Goal: Find contact information: Find contact information

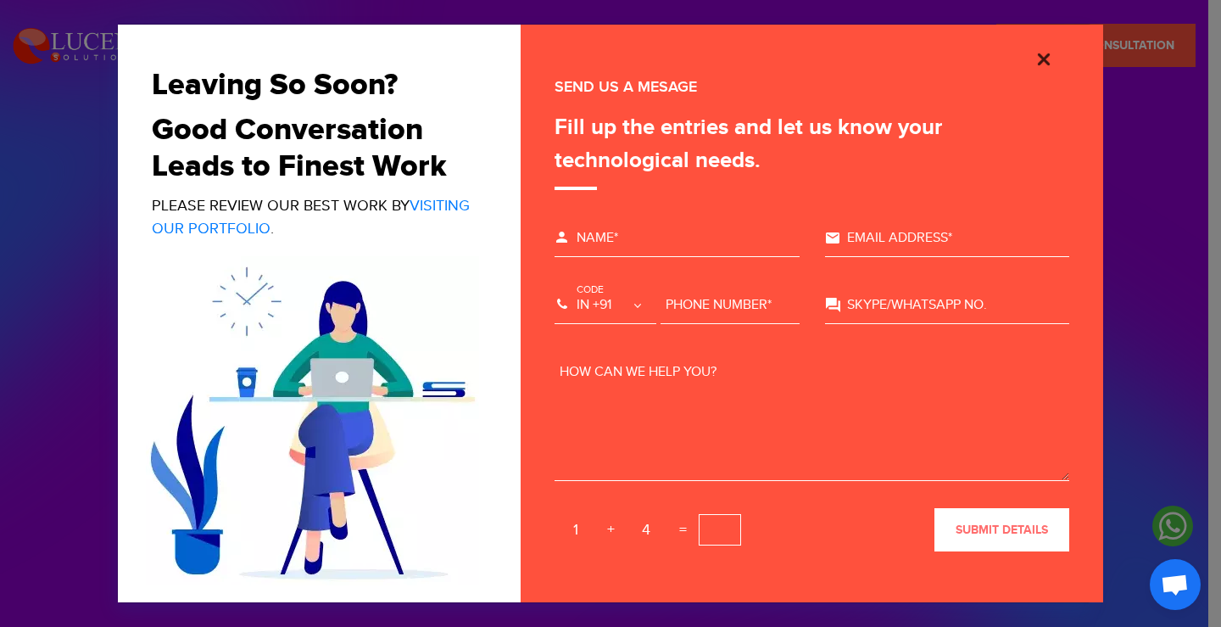
click at [1040, 63] on img "Close" at bounding box center [1044, 59] width 20 height 20
click at [1040, 63] on div "Please wait... Thank you for your request submission. We will contact you soon.…" at bounding box center [812, 313] width 582 height 577
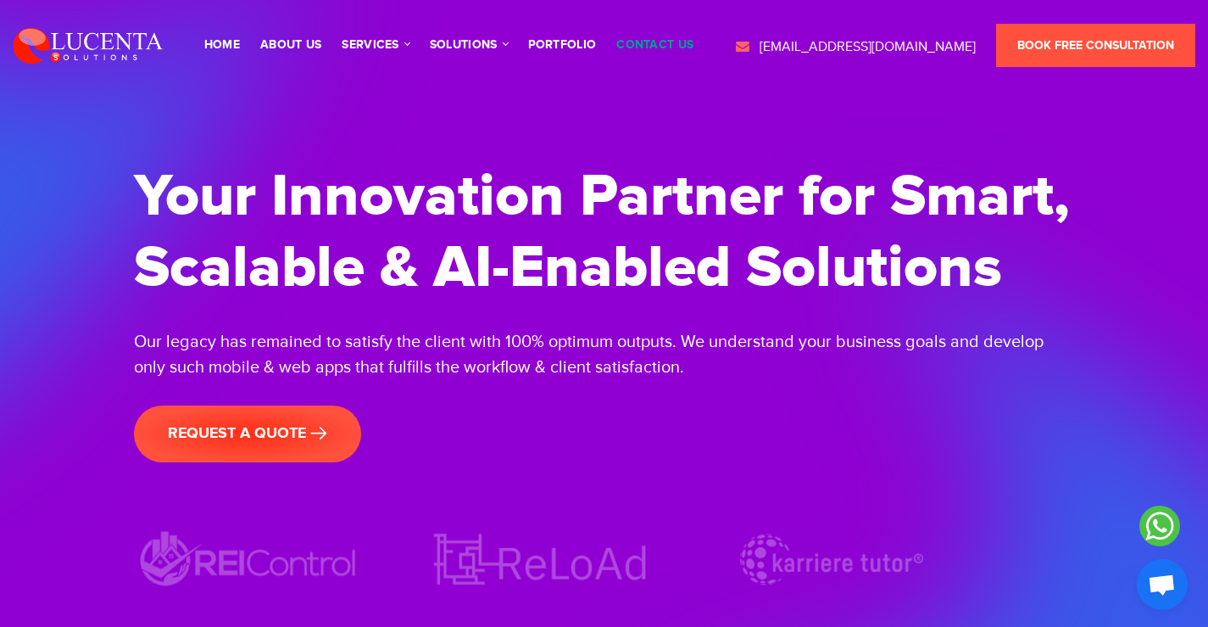
click at [644, 46] on link "contact us" at bounding box center [654, 45] width 77 height 12
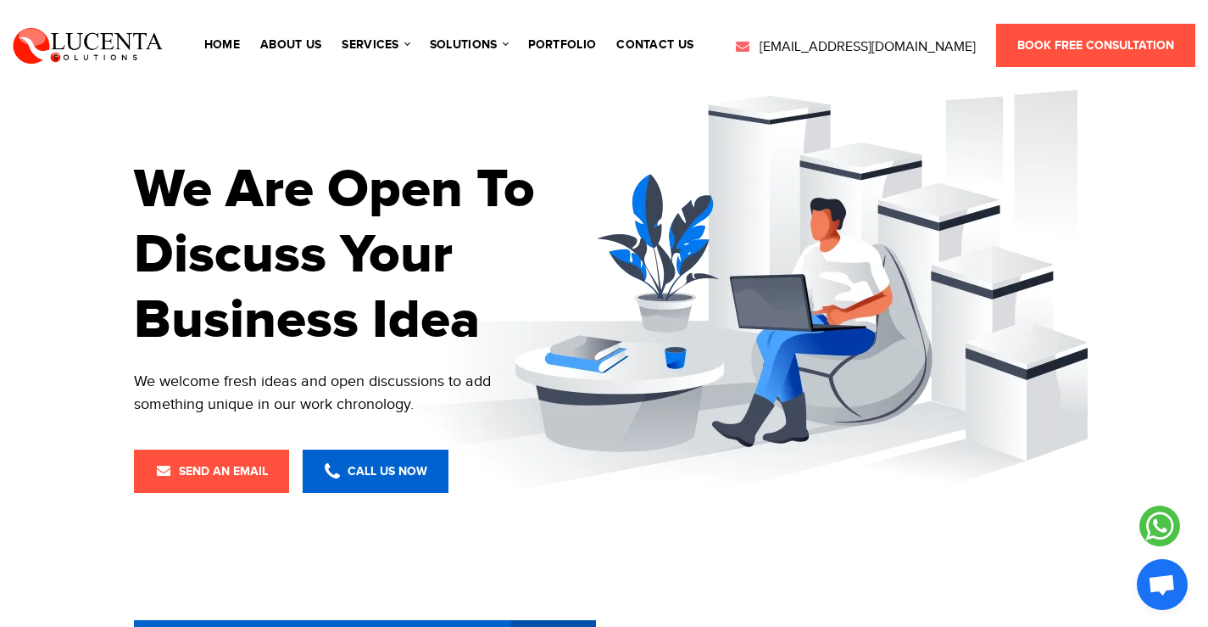
click at [1160, 518] on icon at bounding box center [1160, 525] width 41 height 41
click at [1153, 529] on icon at bounding box center [1160, 525] width 41 height 41
